Goal: Information Seeking & Learning: Learn about a topic

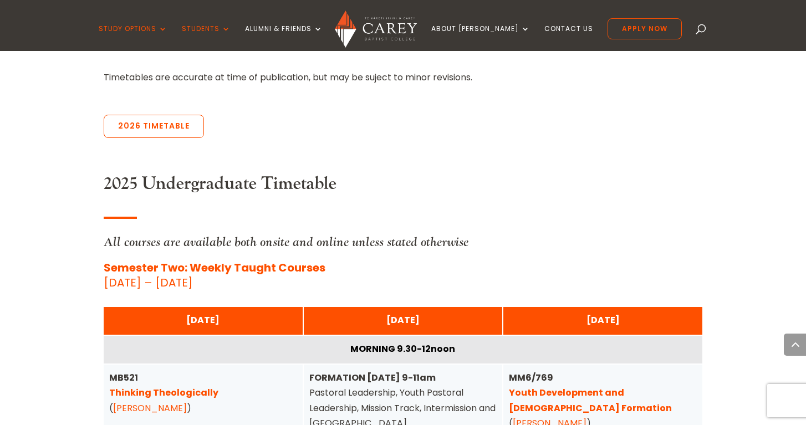
scroll to position [469, 0]
click at [156, 115] on link "2026 Timetable" at bounding box center [154, 126] width 100 height 23
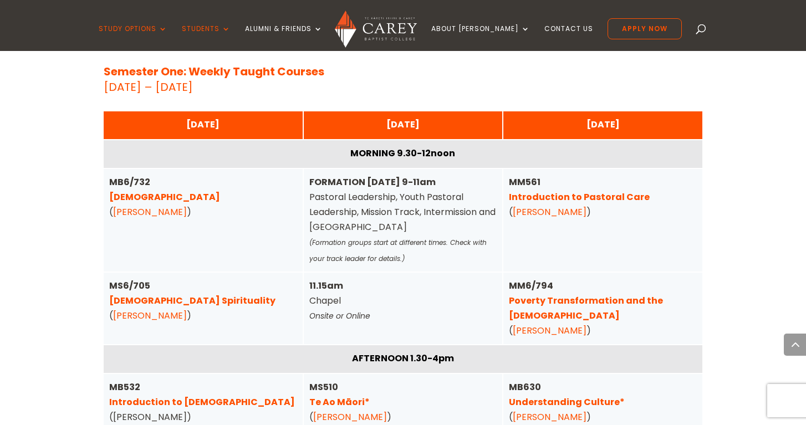
scroll to position [2755, 0]
click at [152, 191] on link "Pentateuch" at bounding box center [164, 197] width 111 height 13
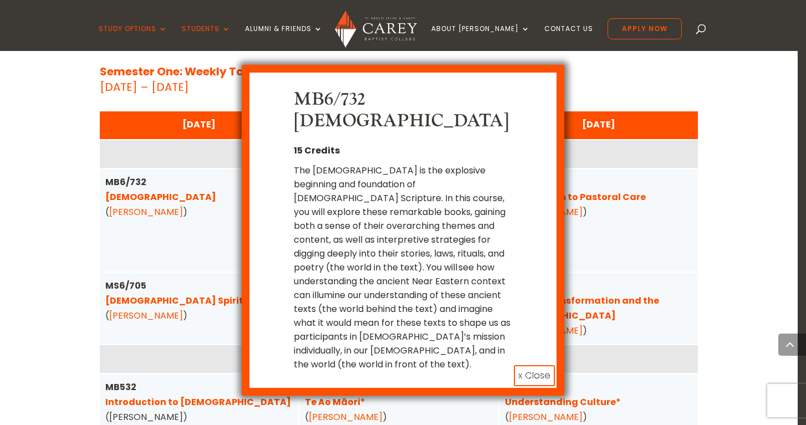
click at [539, 365] on button "x Close" at bounding box center [534, 375] width 41 height 21
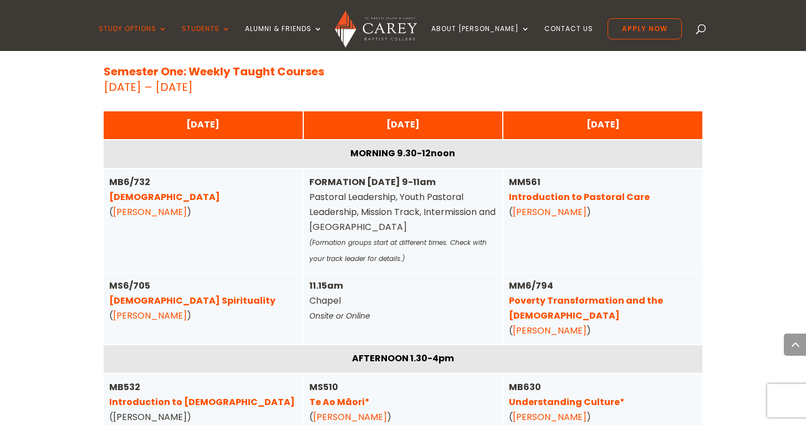
click at [186, 294] on link "Christian Spirituality" at bounding box center [192, 300] width 166 height 13
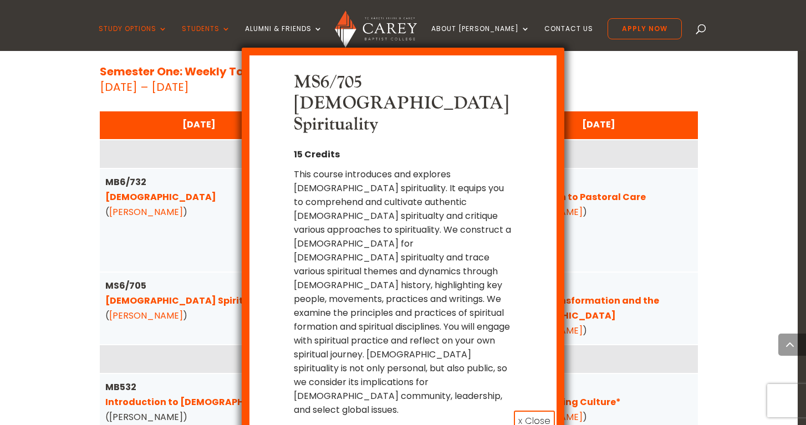
click at [542, 411] on button "x Close" at bounding box center [534, 421] width 41 height 21
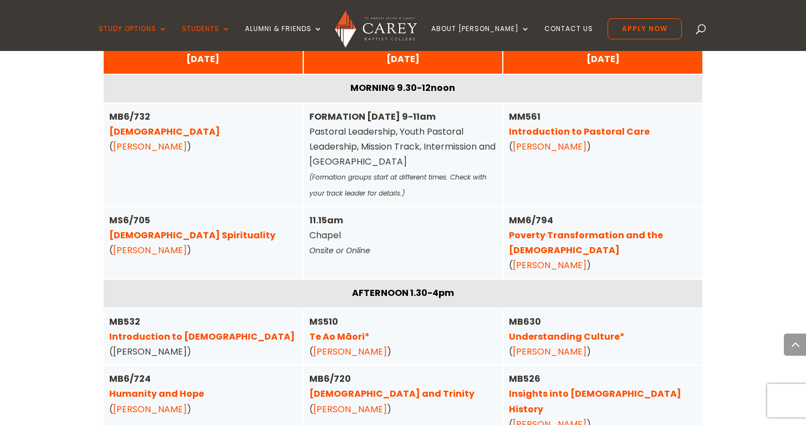
scroll to position [2822, 0]
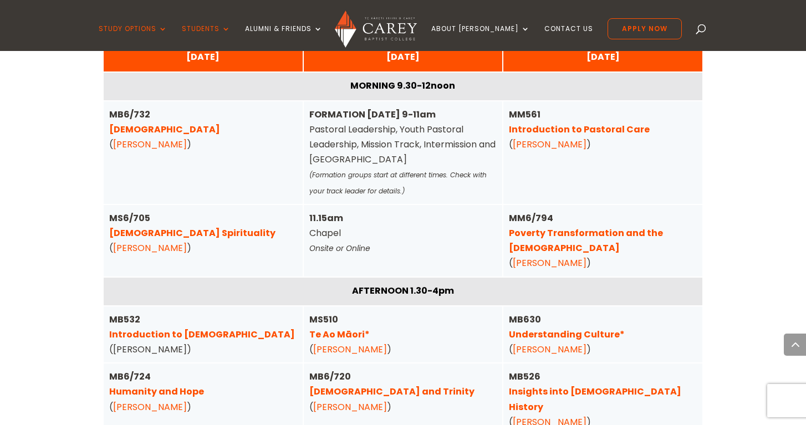
click at [167, 385] on link "Humanity and Hope" at bounding box center [156, 391] width 95 height 13
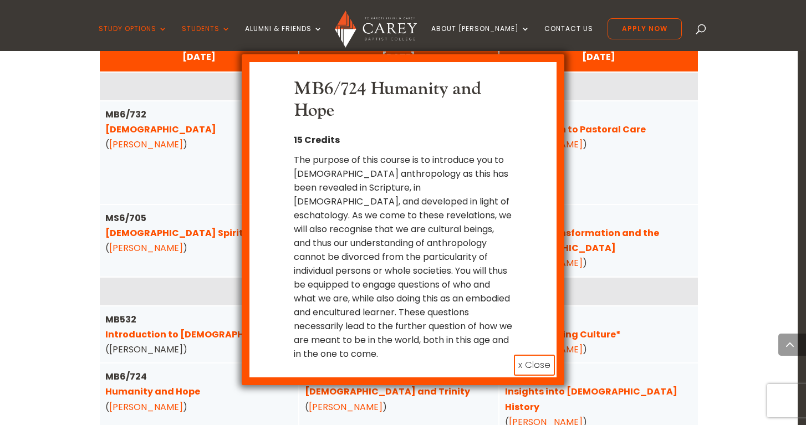
click at [535, 355] on button "x Close" at bounding box center [534, 365] width 41 height 21
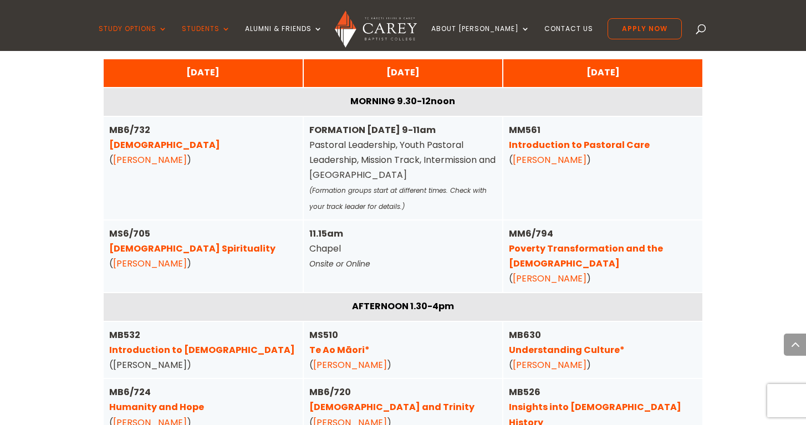
scroll to position [2807, 0]
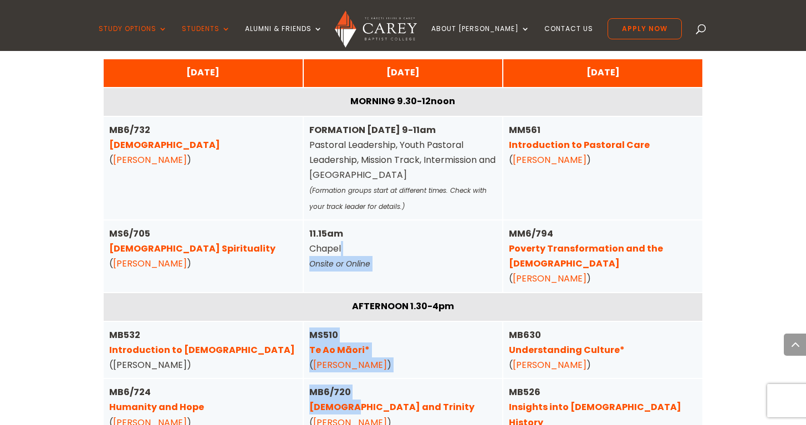
drag, startPoint x: 344, startPoint y: 340, endPoint x: 501, endPoint y: 206, distance: 207.3
click at [0, 0] on div "TUESDAY MORNING 9.30-12noon FORMATION TUESDAY 9-11am Pastoral Leadership, Youth…" at bounding box center [0, 0] width 0 height 0
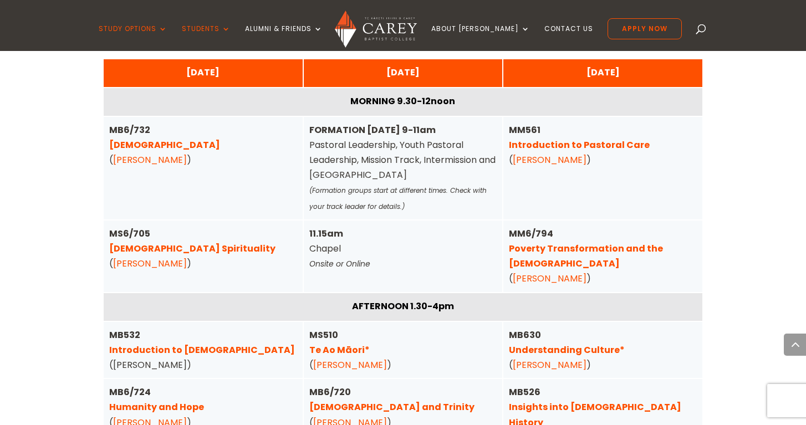
click at [520, 154] on div "MM561 Introduction to Pastoral Care ( Phil Halstead )" at bounding box center [602, 168] width 199 height 103
click at [516, 242] on link "Poverty Transformation and the Gospel" at bounding box center [586, 256] width 154 height 28
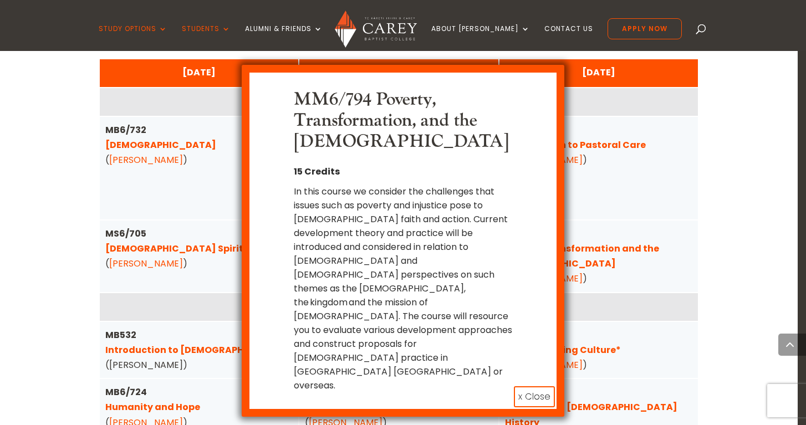
click at [537, 386] on button "x Close" at bounding box center [534, 396] width 41 height 21
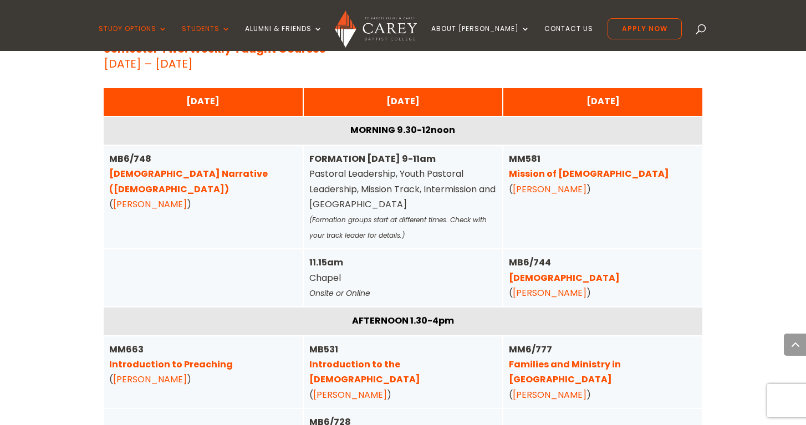
scroll to position [3719, 0]
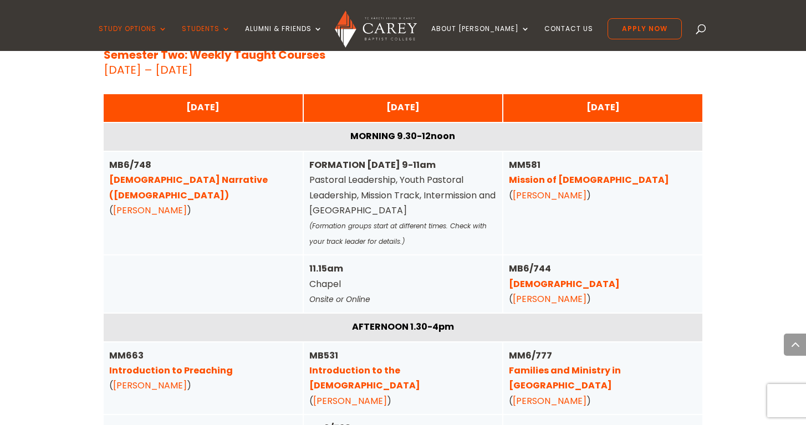
click at [218, 364] on link "Introduction to Preaching" at bounding box center [171, 370] width 124 height 13
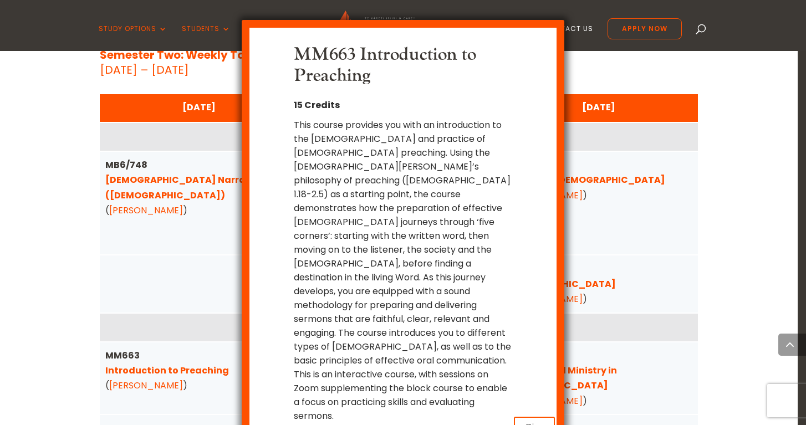
click at [530, 417] on button "x Close" at bounding box center [534, 427] width 41 height 21
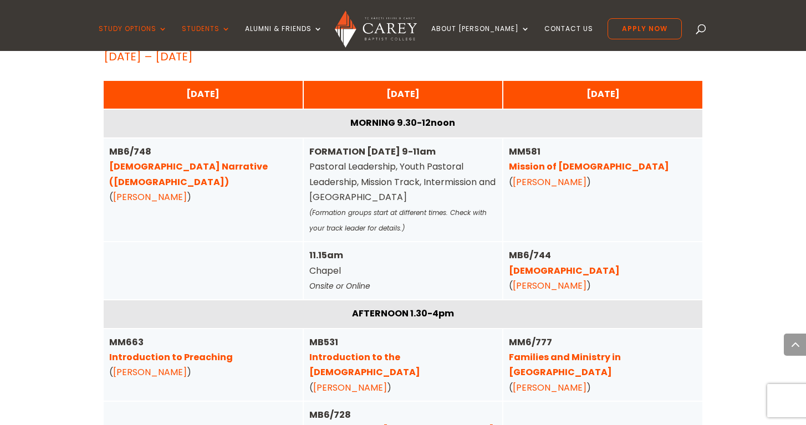
scroll to position [3733, 0]
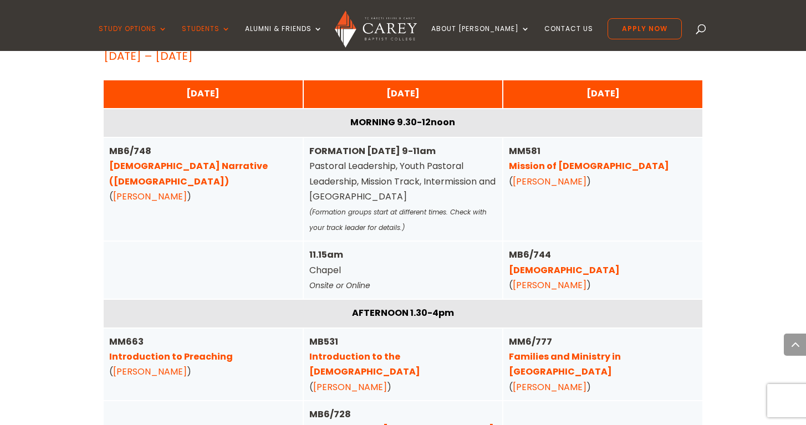
click at [542, 350] on link "Families and Ministry in Aotearoa" at bounding box center [565, 364] width 112 height 28
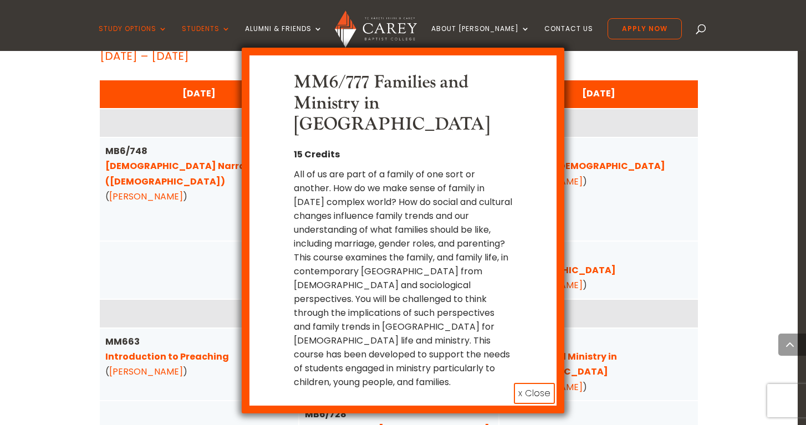
click at [537, 383] on button "x Close" at bounding box center [534, 393] width 41 height 21
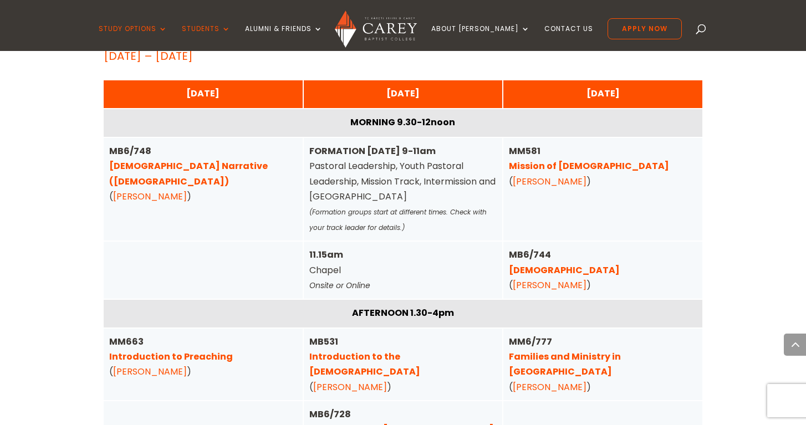
click at [547, 264] on link "1 Corinthians" at bounding box center [564, 270] width 111 height 13
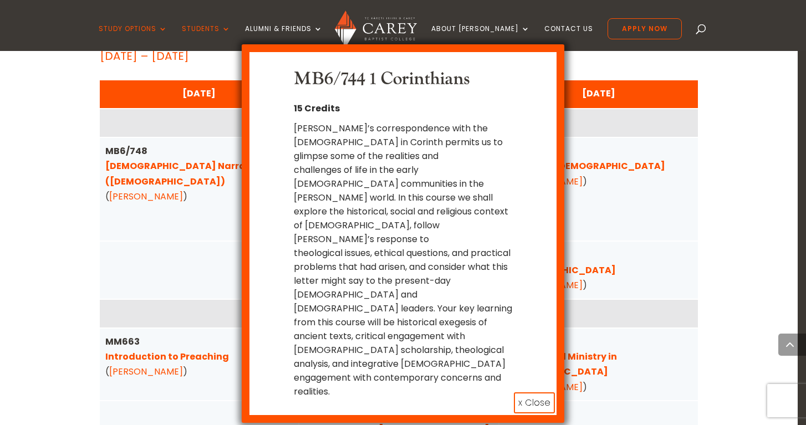
click at [538, 393] on button "x Close" at bounding box center [534, 403] width 41 height 21
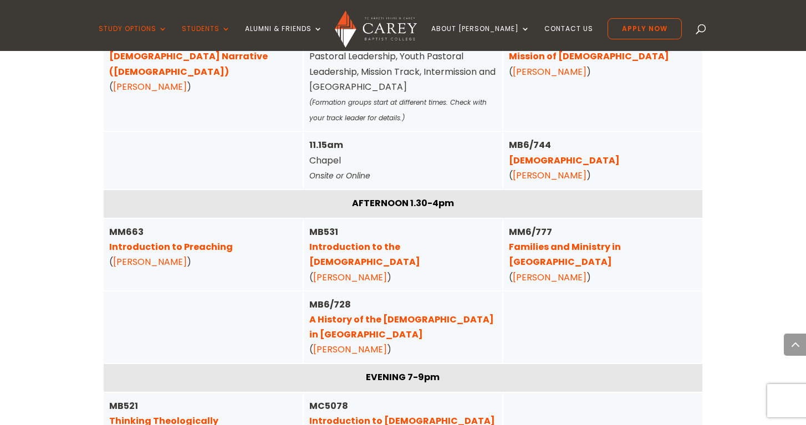
scroll to position [3843, 0]
click at [360, 313] on link "A History of the Gospel in Aotearoa" at bounding box center [401, 327] width 185 height 28
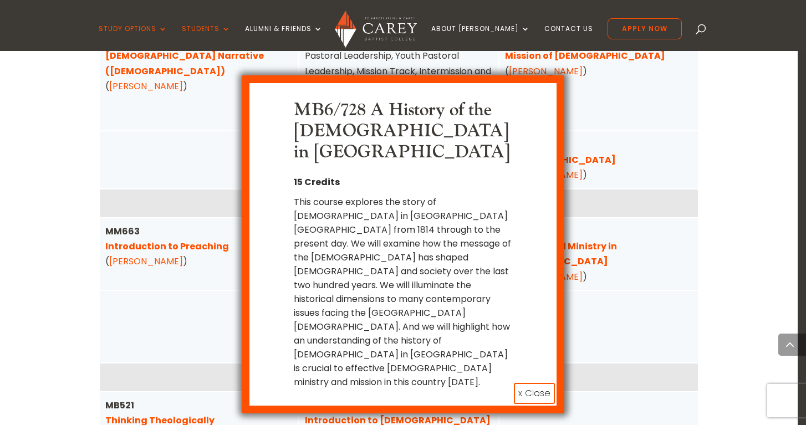
click at [540, 383] on button "x Close" at bounding box center [534, 393] width 41 height 21
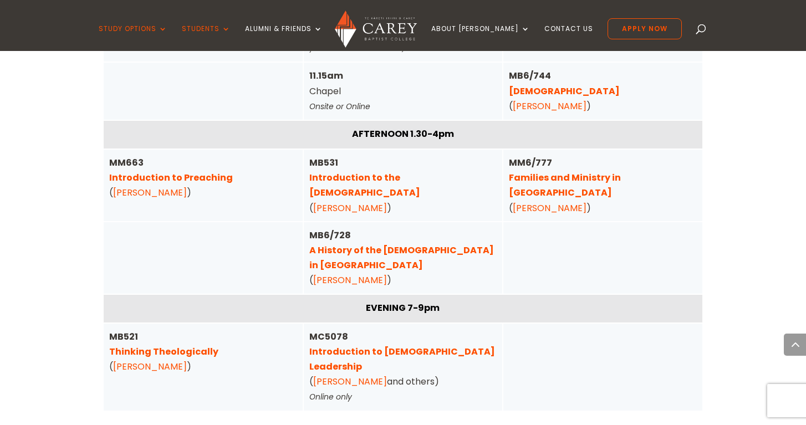
scroll to position [4243, 0]
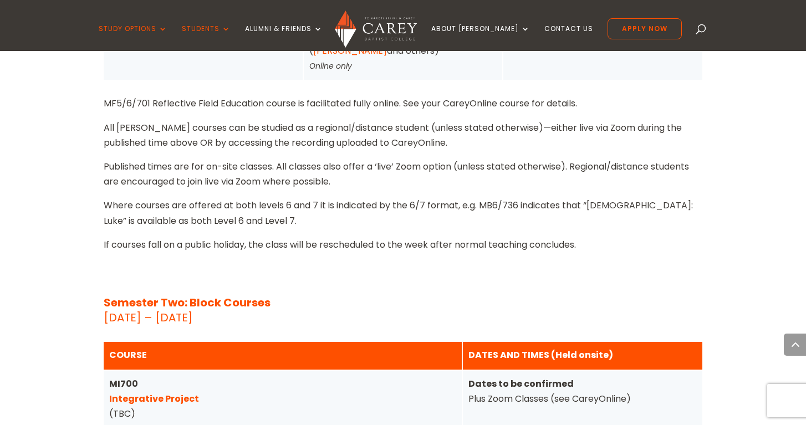
click at [179, 393] on link "Integrative Project" at bounding box center [154, 399] width 90 height 13
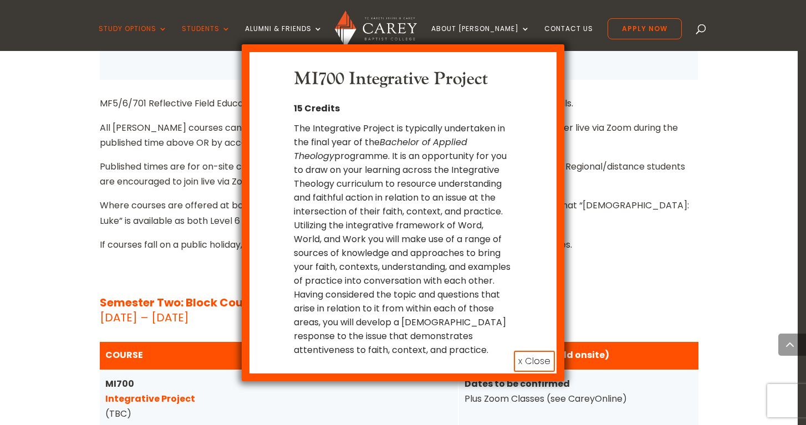
click at [546, 356] on button "x Close" at bounding box center [534, 361] width 41 height 21
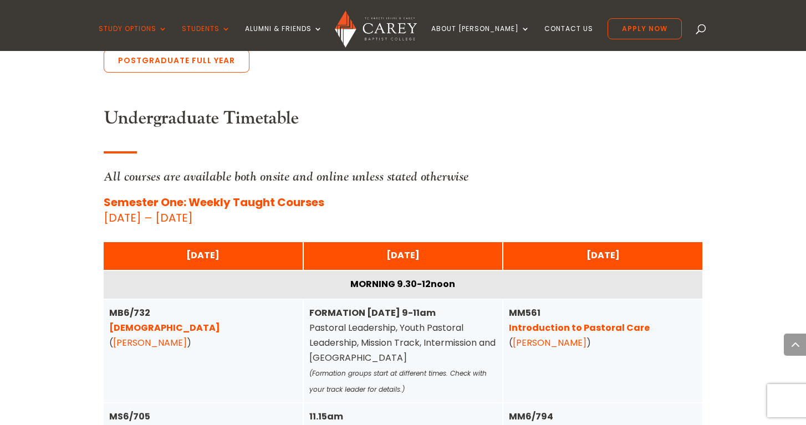
scroll to position [2622, 0]
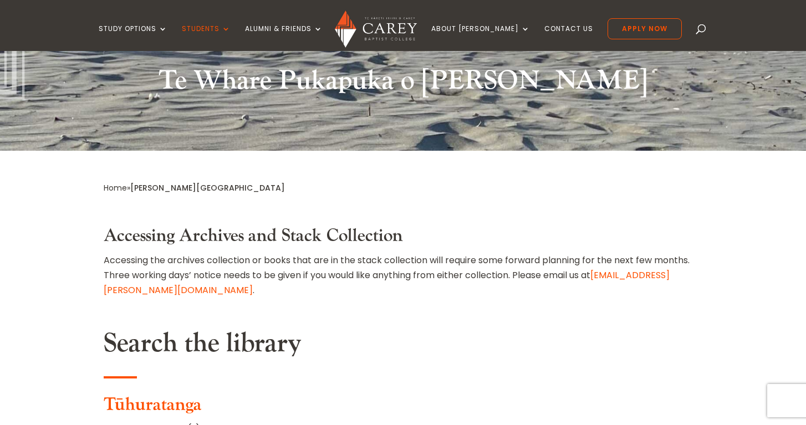
scroll to position [307, 0]
type input "**********"
